Goal: Task Accomplishment & Management: Use online tool/utility

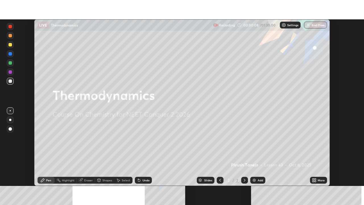
scroll to position [166, 364]
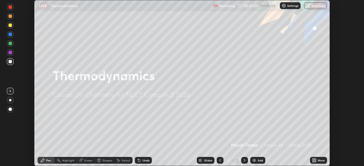
click at [255, 160] on img at bounding box center [254, 160] width 5 height 5
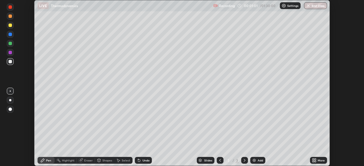
click at [319, 160] on div "More" at bounding box center [321, 160] width 7 height 3
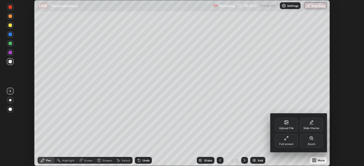
click at [290, 142] on div "Full screen" at bounding box center [286, 141] width 23 height 14
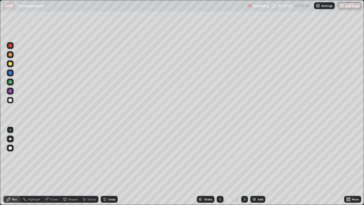
scroll to position [205, 364]
click at [109, 166] on div "Undo" at bounding box center [111, 199] width 7 height 3
click at [110, 166] on div "Undo" at bounding box center [111, 199] width 7 height 3
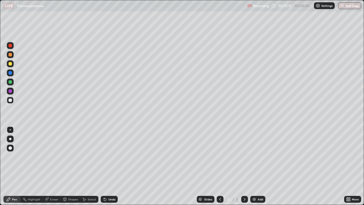
click at [109, 166] on div "Undo" at bounding box center [111, 199] width 7 height 3
click at [106, 166] on div "Undo" at bounding box center [109, 199] width 17 height 7
click at [108, 166] on div "Undo" at bounding box center [111, 199] width 7 height 3
click at [109, 166] on div "Undo" at bounding box center [111, 199] width 7 height 3
click at [110, 166] on div "Undo" at bounding box center [109, 199] width 17 height 7
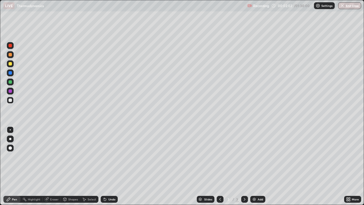
click at [107, 166] on div "Undo" at bounding box center [109, 199] width 17 height 7
click at [111, 166] on div "Undo" at bounding box center [111, 199] width 7 height 3
click at [107, 166] on div "Undo" at bounding box center [109, 199] width 17 height 7
click at [106, 166] on icon at bounding box center [105, 199] width 5 height 5
click at [107, 166] on div "Undo" at bounding box center [109, 199] width 17 height 7
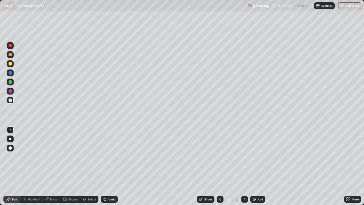
click at [109, 166] on div "Undo" at bounding box center [109, 199] width 17 height 7
click at [109, 166] on div "Undo" at bounding box center [111, 199] width 7 height 3
click at [108, 166] on div "Undo" at bounding box center [111, 199] width 7 height 3
click at [107, 166] on div "Undo" at bounding box center [109, 199] width 17 height 7
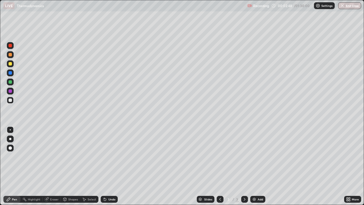
click at [104, 166] on icon at bounding box center [105, 199] width 2 height 2
click at [104, 166] on icon at bounding box center [104, 198] width 1 height 1
click at [108, 166] on div "Undo" at bounding box center [107, 198] width 19 height 11
click at [11, 64] on div at bounding box center [10, 63] width 3 height 3
click at [108, 166] on div "Undo" at bounding box center [109, 199] width 17 height 7
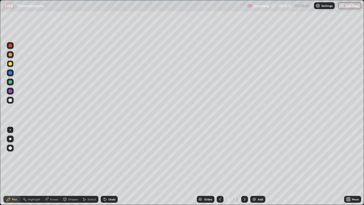
click at [349, 166] on icon at bounding box center [349, 197] width 1 height 1
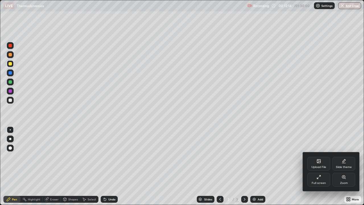
click at [343, 164] on div "Slide theme" at bounding box center [343, 164] width 23 height 14
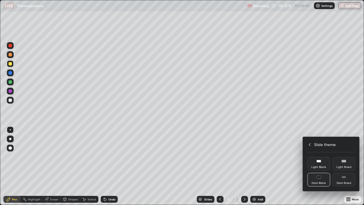
click at [342, 166] on div "Dark Ruled" at bounding box center [343, 180] width 23 height 14
click at [311, 142] on div "Slide theme" at bounding box center [331, 144] width 48 height 6
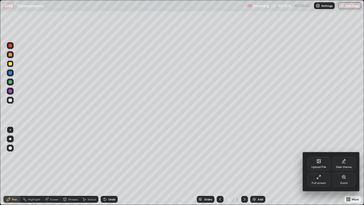
click at [351, 166] on div at bounding box center [182, 102] width 364 height 205
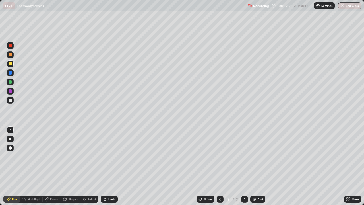
click at [253, 166] on img at bounding box center [254, 199] width 5 height 5
click at [11, 100] on div at bounding box center [10, 99] width 3 height 3
click at [254, 166] on div "Add" at bounding box center [257, 199] width 15 height 7
click at [110, 166] on div "Undo" at bounding box center [111, 199] width 7 height 3
click at [259, 166] on div "Add" at bounding box center [257, 199] width 15 height 7
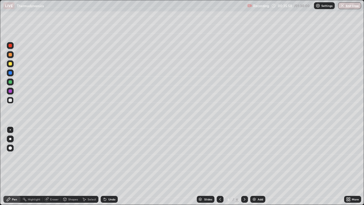
click at [111, 166] on div "Undo" at bounding box center [111, 199] width 7 height 3
click at [10, 64] on div at bounding box center [10, 63] width 3 height 3
click at [113, 166] on div "Undo" at bounding box center [111, 199] width 7 height 3
click at [107, 166] on div "Undo" at bounding box center [109, 199] width 17 height 7
click at [11, 82] on div at bounding box center [10, 81] width 3 height 3
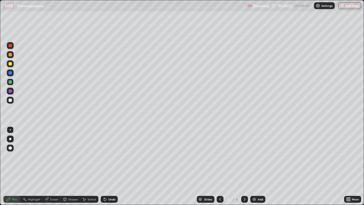
click at [109, 166] on div "Undo" at bounding box center [111, 199] width 7 height 3
click at [111, 166] on div "Undo" at bounding box center [111, 199] width 7 height 3
click at [113, 166] on div "Undo" at bounding box center [109, 199] width 17 height 7
click at [11, 101] on div at bounding box center [10, 99] width 3 height 3
click at [255, 166] on img at bounding box center [254, 199] width 5 height 5
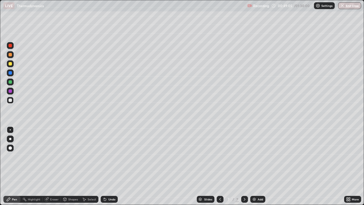
click at [108, 166] on div "Undo" at bounding box center [111, 199] width 7 height 3
click at [111, 166] on div "Undo" at bounding box center [111, 199] width 7 height 3
click at [261, 166] on div "Add" at bounding box center [257, 199] width 15 height 7
click at [56, 166] on div "Eraser" at bounding box center [54, 199] width 9 height 3
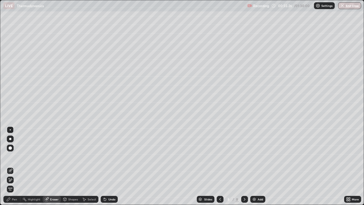
click at [10, 166] on icon at bounding box center [10, 179] width 5 height 5
click at [15, 166] on div "Pen" at bounding box center [11, 199] width 17 height 7
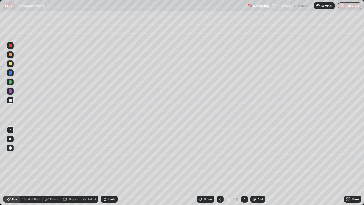
click at [112, 166] on div "Undo" at bounding box center [111, 199] width 7 height 3
click at [109, 166] on div "Undo" at bounding box center [109, 199] width 17 height 7
click at [111, 166] on div "Undo" at bounding box center [111, 199] width 7 height 3
click at [255, 166] on img at bounding box center [254, 199] width 5 height 5
click at [73, 166] on div "Shapes" at bounding box center [73, 199] width 10 height 3
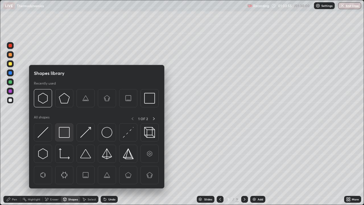
click at [67, 130] on img at bounding box center [64, 132] width 11 height 11
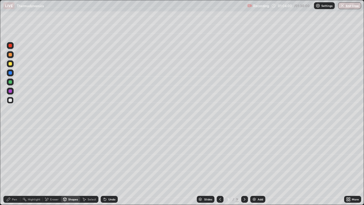
click at [13, 166] on div "Pen" at bounding box center [11, 199] width 17 height 7
click at [15, 166] on div "Pen" at bounding box center [11, 199] width 17 height 7
click at [254, 166] on img at bounding box center [254, 199] width 5 height 5
click at [344, 8] on button "End Class" at bounding box center [349, 5] width 23 height 7
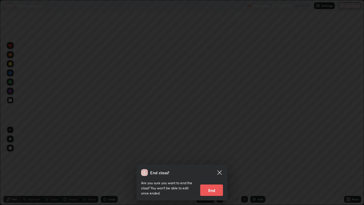
click at [218, 166] on button "End" at bounding box center [211, 189] width 23 height 11
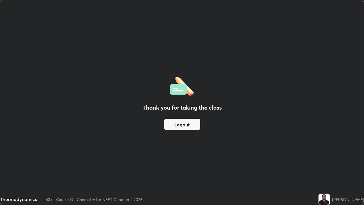
click at [194, 126] on button "Logout" at bounding box center [182, 124] width 36 height 11
click at [193, 125] on button "Logout" at bounding box center [182, 124] width 36 height 11
click at [193, 123] on button "Logout" at bounding box center [182, 124] width 36 height 11
click at [191, 122] on button "Logout" at bounding box center [182, 124] width 36 height 11
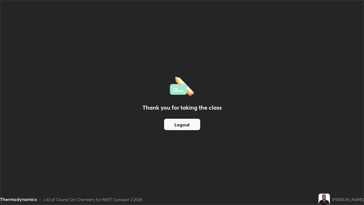
click at [191, 122] on button "Logout" at bounding box center [182, 124] width 36 height 11
click at [193, 123] on button "Logout" at bounding box center [182, 124] width 36 height 11
